Goal: Task Accomplishment & Management: Use online tool/utility

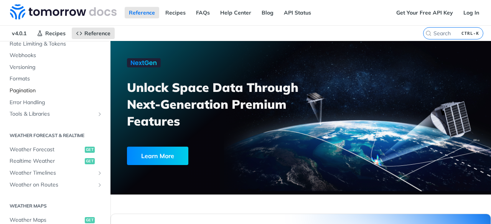
scroll to position [82, 0]
click at [34, 147] on span "Weather Forecast" at bounding box center [46, 149] width 73 height 8
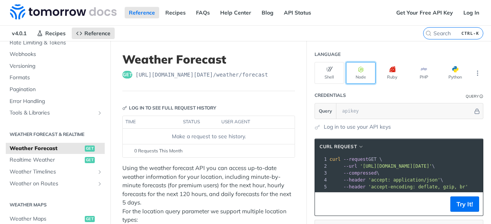
click at [349, 69] on button "Node" at bounding box center [361, 73] width 30 height 22
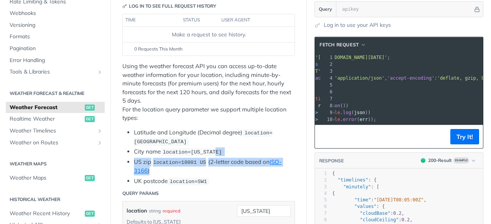
drag, startPoint x: 251, startPoint y: 153, endPoint x: 256, endPoint y: 165, distance: 13.0
click at [256, 165] on ul "Latitude and Longitude (Decimal degree) location=[GEOGRAPHIC_DATA] City name lo…" at bounding box center [208, 158] width 173 height 58
click at [249, 173] on li "US zip location=10001 [GEOGRAPHIC_DATA] (2-letter code based on ISO-3166 )" at bounding box center [214, 167] width 161 height 18
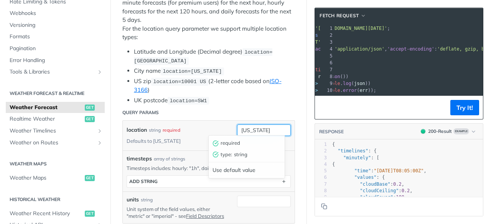
click at [265, 125] on input "[US_STATE]" at bounding box center [264, 131] width 54 height 12
drag, startPoint x: 265, startPoint y: 124, endPoint x: 210, endPoint y: 129, distance: 55.1
click at [210, 129] on div "location string required Defaults to [US_STATE] [US_STATE] required type : stri…" at bounding box center [209, 136] width 164 height 22
type input "[GEOGRAPHIC_DATA]"
click at [253, 151] on div "timesteps array of strings Timesteps includes: hourly: "1h", daily: "1d" timest…" at bounding box center [209, 171] width 172 height 41
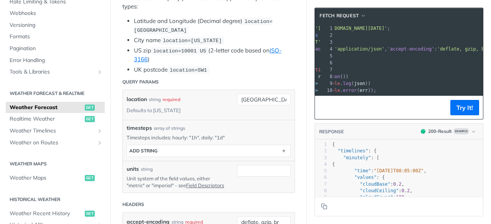
scroll to position [214, 0]
click at [451, 108] on button "Try It!" at bounding box center [464, 107] width 29 height 15
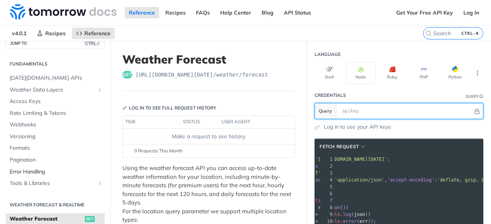
scroll to position [0, 0]
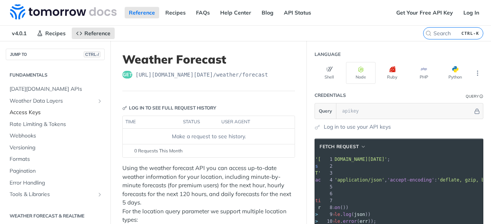
click at [44, 113] on span "Access Keys" at bounding box center [56, 113] width 93 height 8
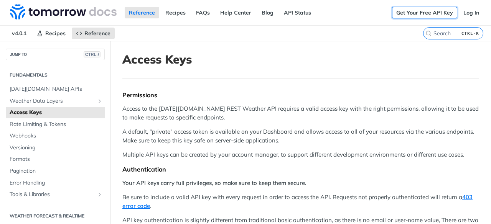
click at [429, 10] on link "Get Your Free API Key" at bounding box center [424, 13] width 65 height 12
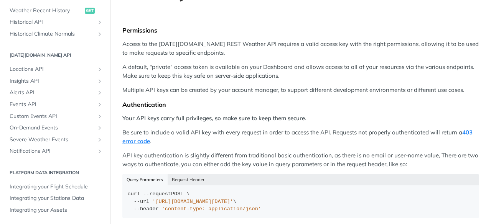
scroll to position [68, 0]
